Goal: Task Accomplishment & Management: Manage account settings

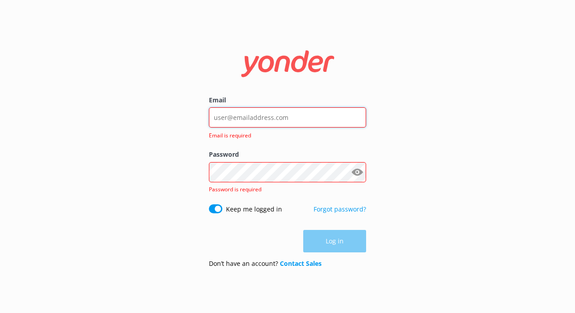
type input "[EMAIL_ADDRESS][DOMAIN_NAME]"
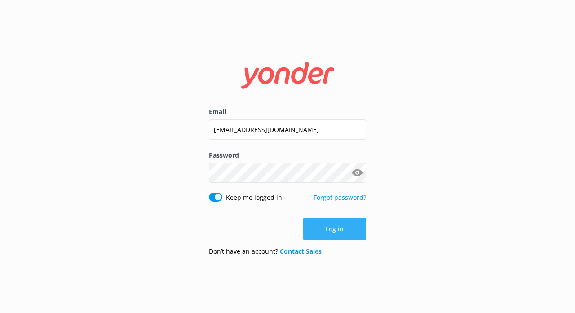
click at [337, 228] on button "Log in" at bounding box center [334, 229] width 63 height 22
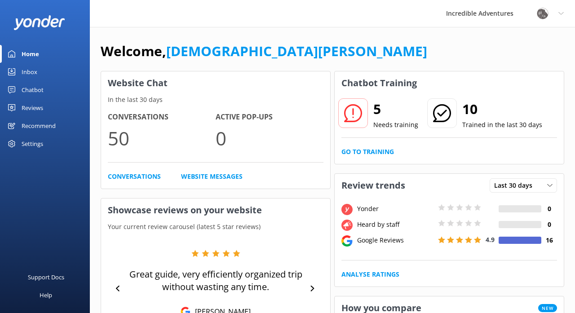
click at [28, 108] on div "Reviews" at bounding box center [33, 108] width 22 height 18
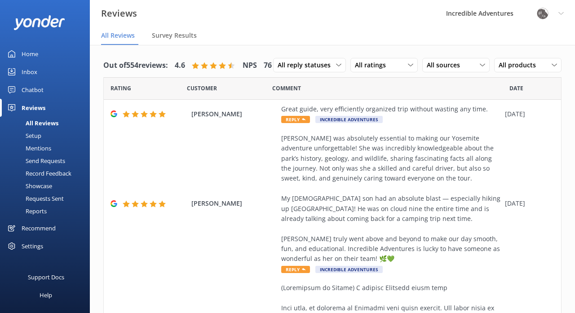
click at [38, 122] on div "All Reviews" at bounding box center [31, 123] width 53 height 13
click at [31, 135] on div "Setup" at bounding box center [23, 135] width 36 height 13
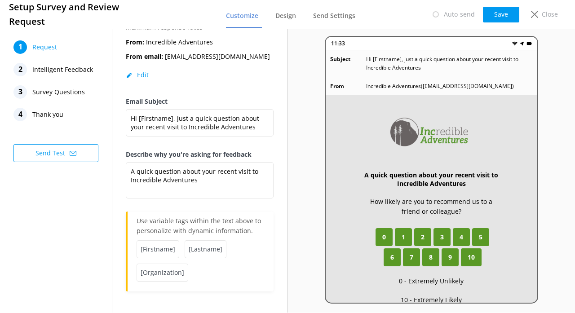
scroll to position [92, 0]
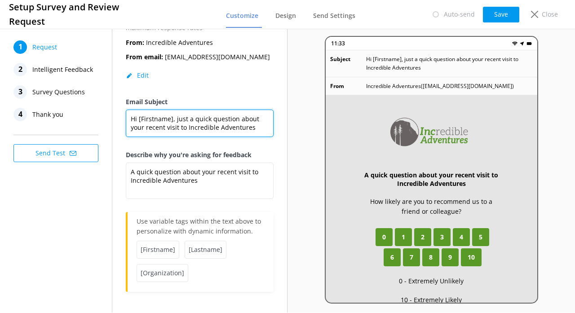
click at [177, 126] on textarea "Hi [Firstname], just a quick question about your recent visit to Incredible Adv…" at bounding box center [200, 123] width 148 height 27
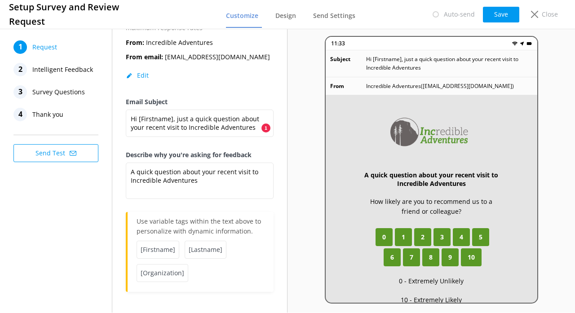
click at [53, 68] on span "Intelligent Feedback" at bounding box center [62, 69] width 61 height 13
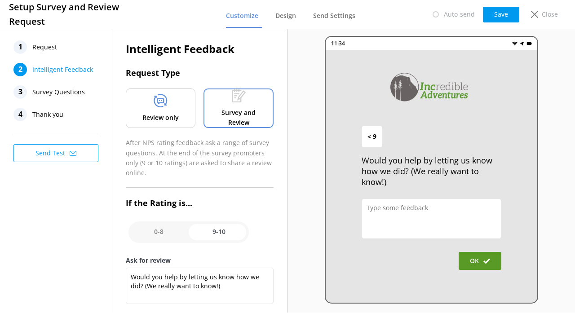
scroll to position [0, 0]
click at [291, 14] on span "Design" at bounding box center [286, 15] width 21 height 9
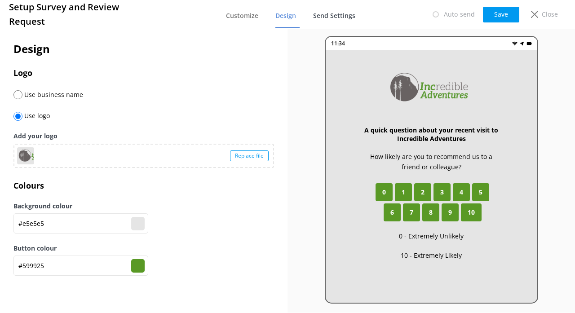
click at [330, 15] on span "Send Settings" at bounding box center [334, 15] width 42 height 9
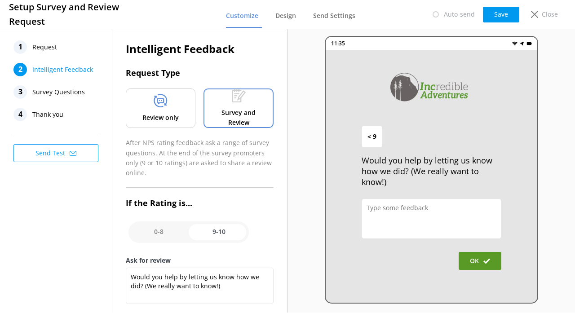
click at [113, 13] on h3 "Setup Survey and Review Request" at bounding box center [82, 14] width 147 height 29
click at [536, 9] on div "Close" at bounding box center [543, 14] width 36 height 15
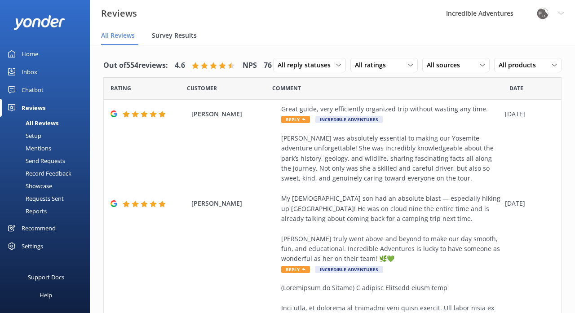
click at [187, 31] on div "Survey Results" at bounding box center [176, 36] width 49 height 18
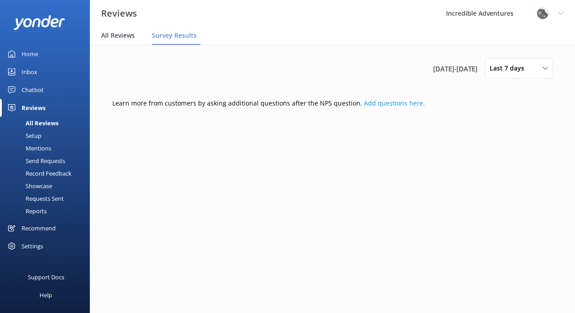
click at [113, 34] on span "All Reviews" at bounding box center [118, 35] width 34 height 9
